Goal: Navigation & Orientation: Go to known website

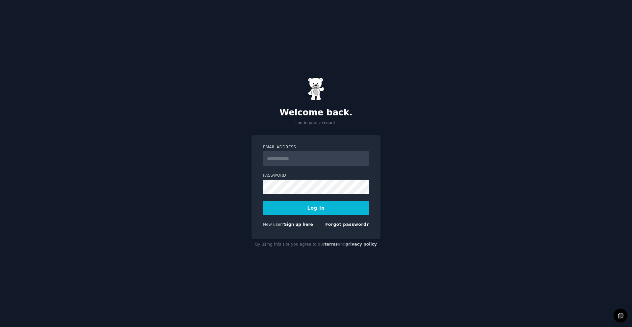
click at [299, 161] on input "Email Address" at bounding box center [316, 158] width 106 height 14
type input "**********"
click at [310, 206] on button "Log In" at bounding box center [316, 208] width 106 height 14
